Goal: Register for event/course

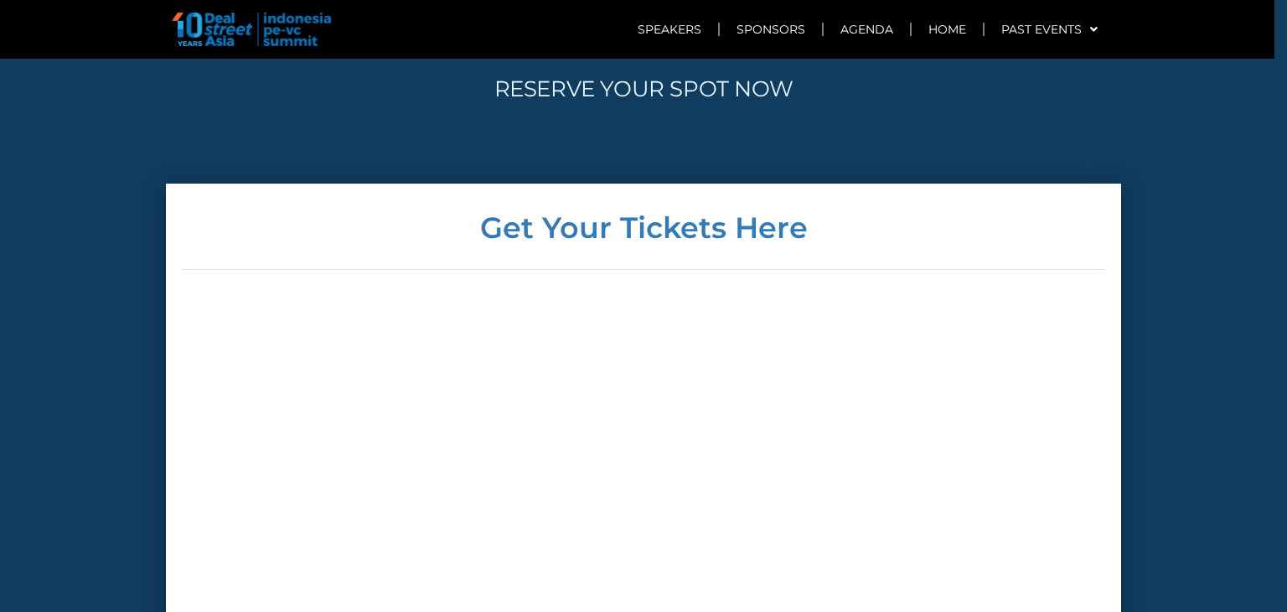
scroll to position [4429, 0]
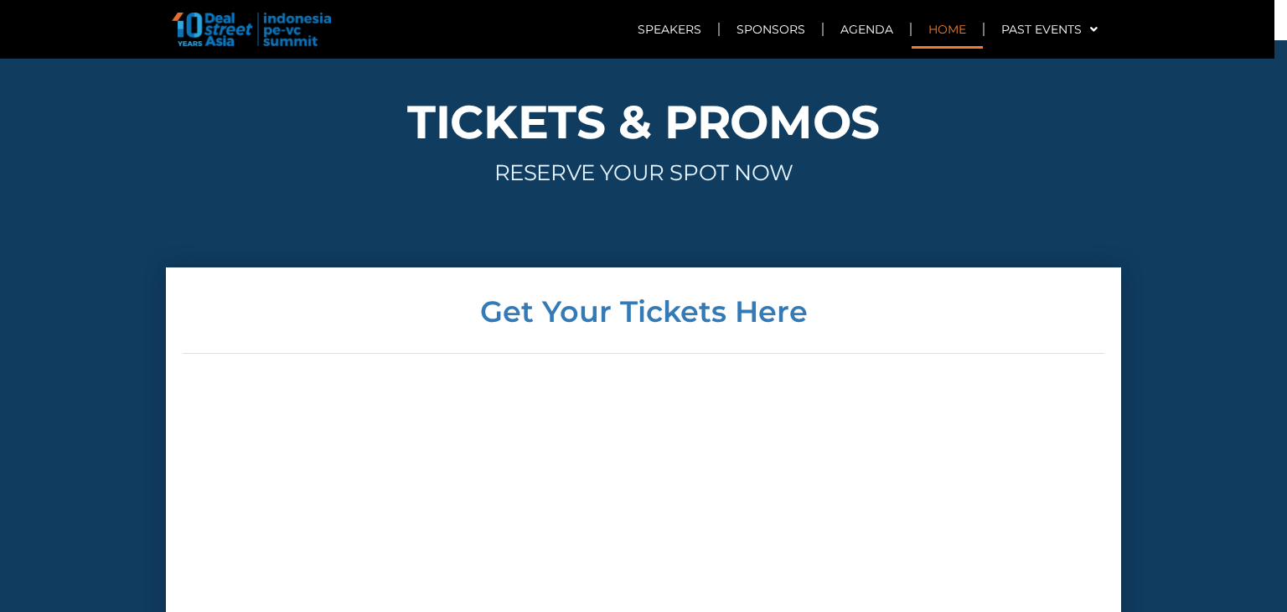
click at [953, 33] on link "Home" at bounding box center [946, 29] width 71 height 39
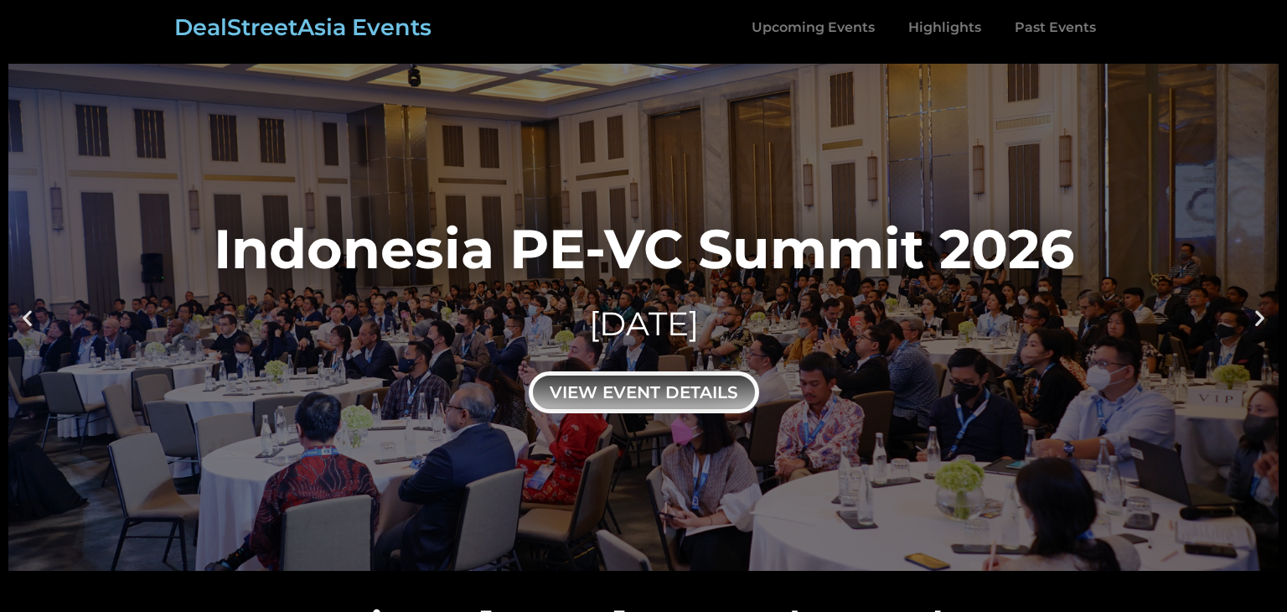
click at [645, 393] on div "view event details" at bounding box center [644, 392] width 230 height 42
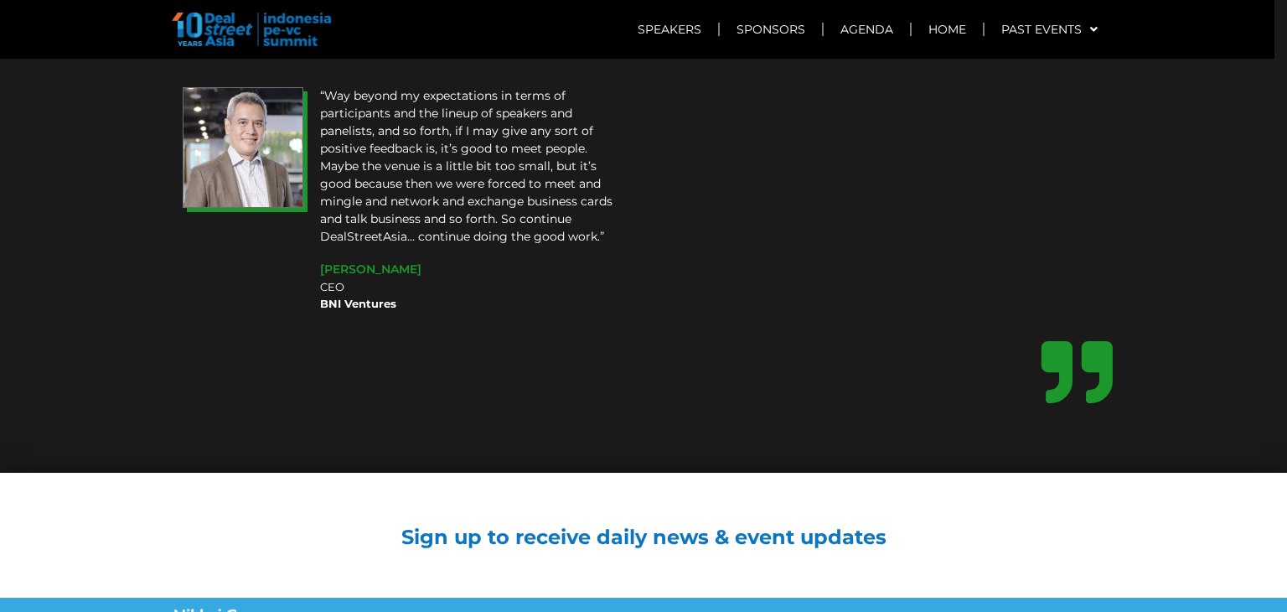
scroll to position [13970, 0]
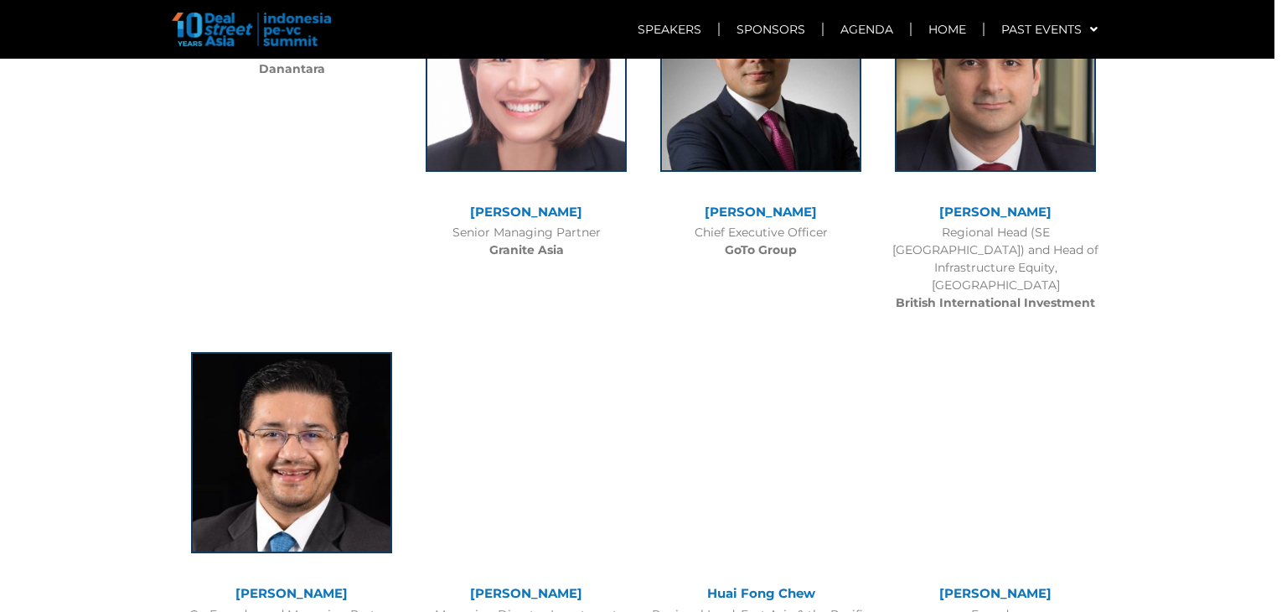
scroll to position [2566, 0]
